Goal: Task Accomplishment & Management: Manage account settings

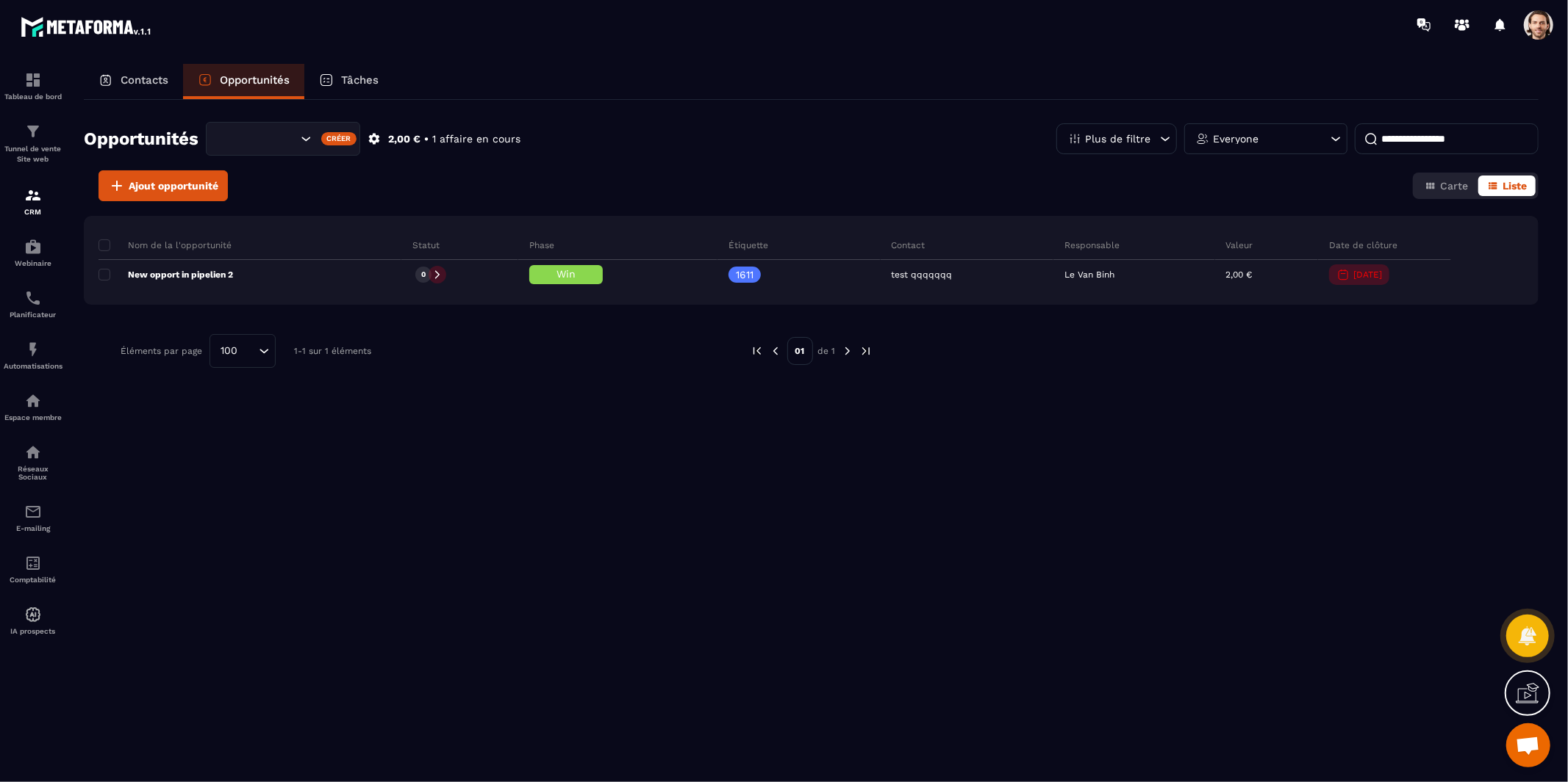
click at [1540, 30] on span at bounding box center [1537, 24] width 29 height 29
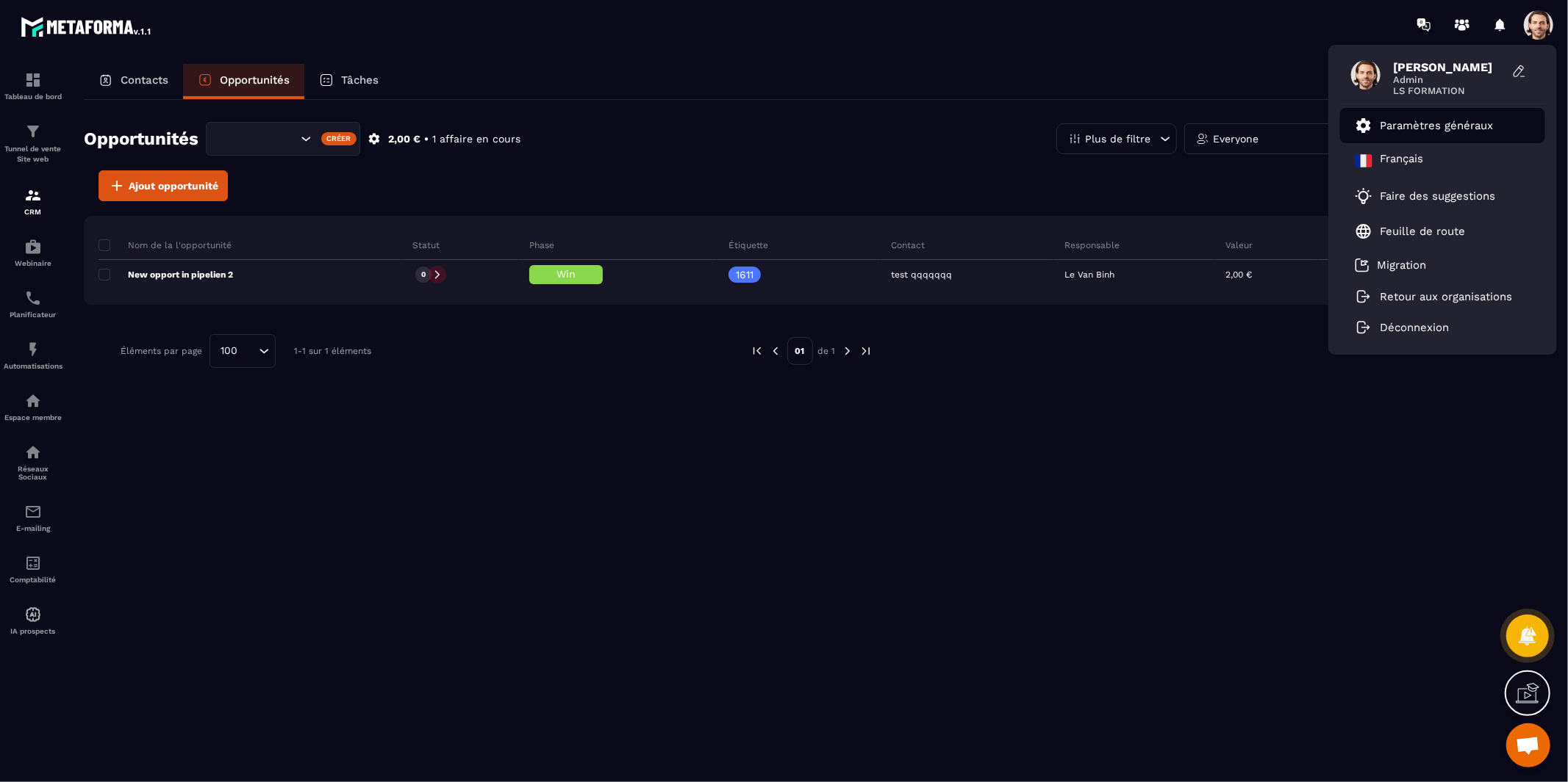
click at [1417, 125] on p "Paramètres généraux" at bounding box center [1436, 126] width 113 height 13
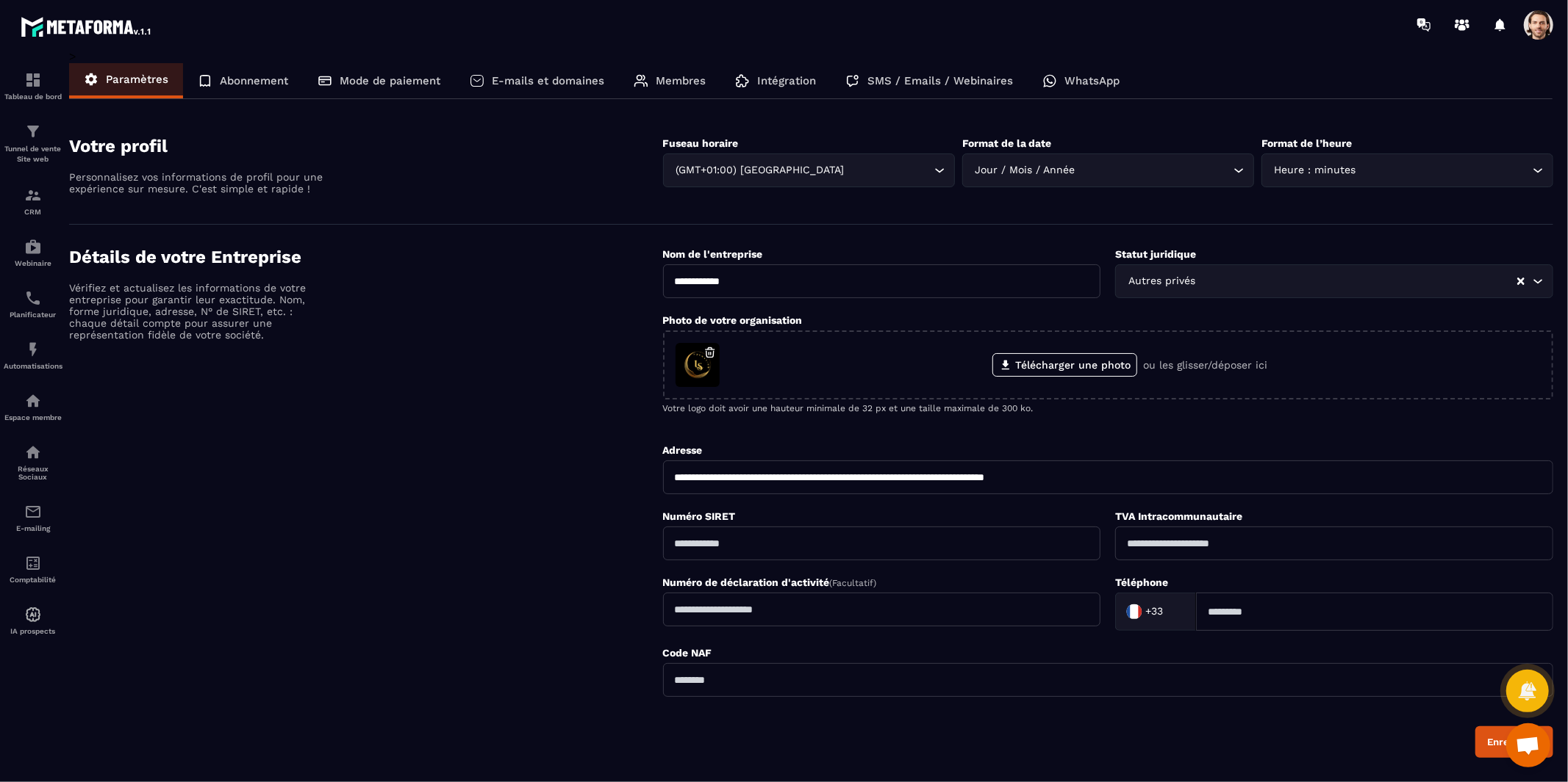
click at [1417, 125] on section "Votre profil Personnalisez vos informations de profil pour une expérience sur m…" at bounding box center [811, 169] width 1484 height 111
click at [214, 87] on div "Abonnement" at bounding box center [243, 80] width 119 height 36
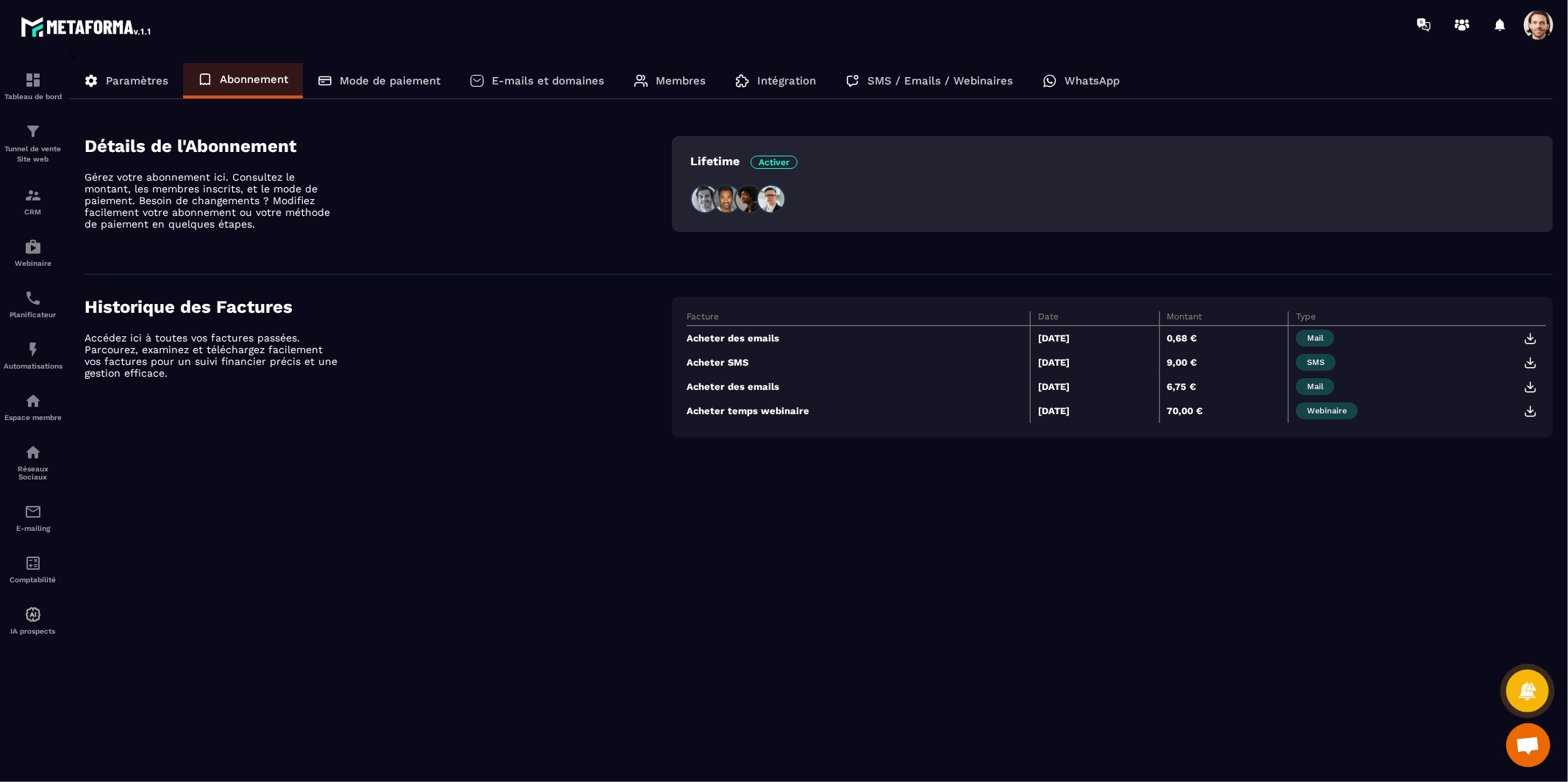
click at [226, 225] on p "Gérez votre abonnement ici. Consultez le montant, les membres inscrits, et le m…" at bounding box center [213, 200] width 257 height 59
click at [274, 229] on div "Détails de l'Abonnement Gérez votre abonnement ici. Consultez le montant, les m…" at bounding box center [378, 194] width 587 height 116
click at [372, 233] on div "Détails de l'Abonnement Gérez votre abonnement ici. Consultez le montant, les m…" at bounding box center [378, 194] width 587 height 116
click at [467, 249] on div "Détails de l'Abonnement Gérez votre abonnement ici. Consultez le montant, les m…" at bounding box center [378, 194] width 587 height 116
